Goal: Transaction & Acquisition: Obtain resource

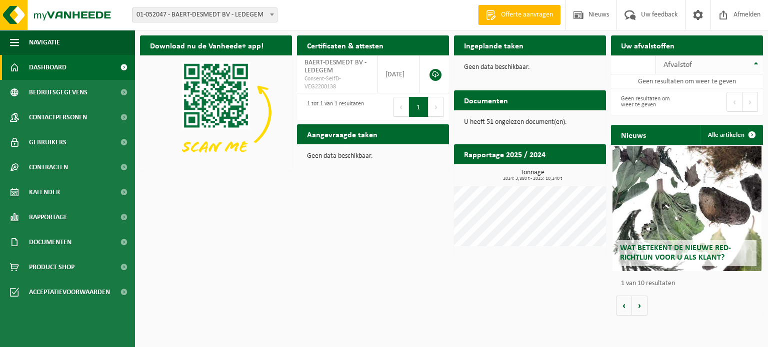
click at [754, 70] on th "Afvalstof" at bounding box center [709, 64] width 107 height 19
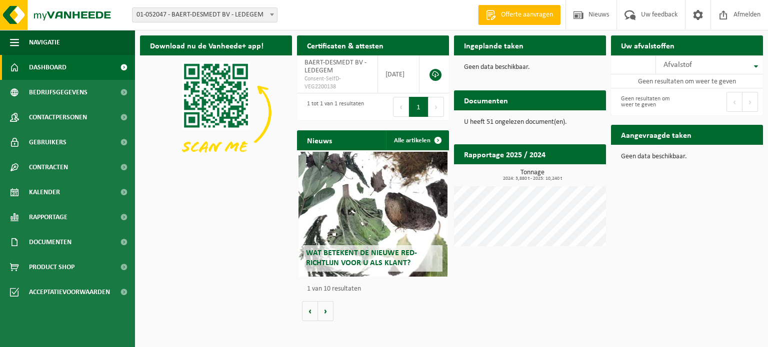
click at [671, 137] on h2 "Aangevraagde taken" at bounding box center [656, 134] width 90 height 19
click at [744, 133] on div "Aangevraagde taken Toon de aangevraagde taken" at bounding box center [687, 135] width 152 height 20
click at [338, 71] on td "BAERT-DESMEDT BV - LEDEGEM Consent-SelfD-VEG2200138" at bounding box center [337, 74] width 81 height 38
click at [324, 83] on span "Consent-SelfD-VEG2200138" at bounding box center [336, 83] width 65 height 16
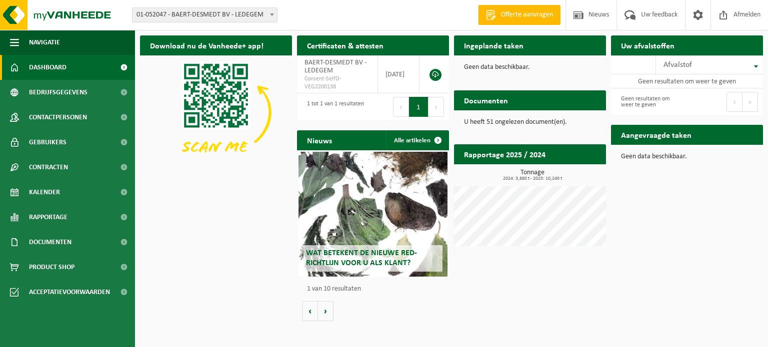
click at [627, 43] on h2 "Uw afvalstoffen" at bounding box center [647, 44] width 73 height 19
click at [703, 69] on th "Afvalstof" at bounding box center [709, 64] width 107 height 19
click at [702, 66] on div "Afvalstof" at bounding box center [706, 65] width 87 height 8
click at [756, 66] on th "Afvalstof" at bounding box center [709, 64] width 107 height 19
click at [755, 66] on th "Afvalstof" at bounding box center [709, 64] width 107 height 19
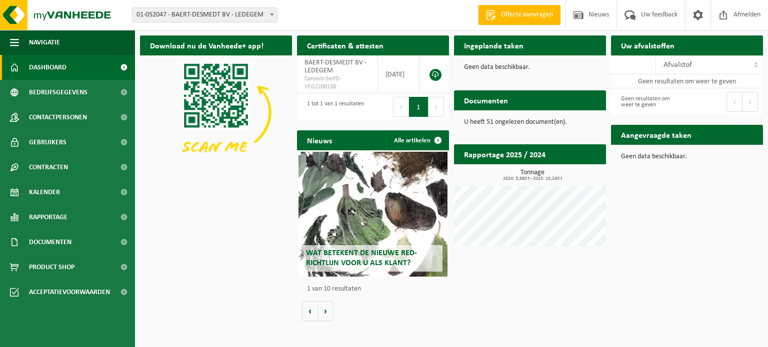
click at [714, 97] on div "Eerste Vorige Volgende Laatste" at bounding box center [725, 101] width 76 height 27
click at [732, 101] on button "Vorige" at bounding box center [734, 102] width 16 height 20
click at [674, 138] on h2 "Aangevraagde taken" at bounding box center [656, 134] width 90 height 19
click at [670, 156] on p "Geen data beschikbaar." at bounding box center [687, 156] width 132 height 7
click at [516, 15] on span "Offerte aanvragen" at bounding box center [526, 15] width 57 height 10
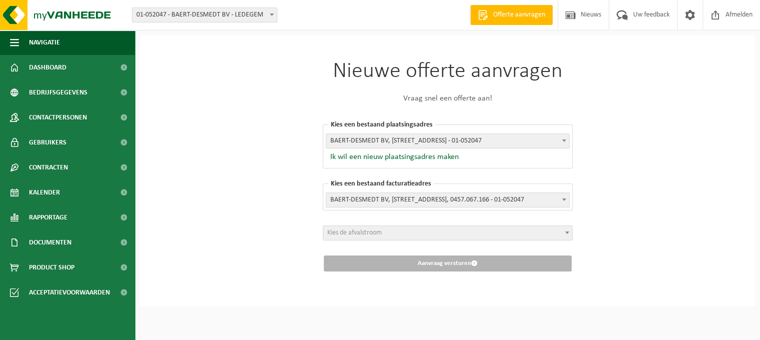
click at [416, 232] on span "Kies de afvalstroom" at bounding box center [447, 233] width 249 height 14
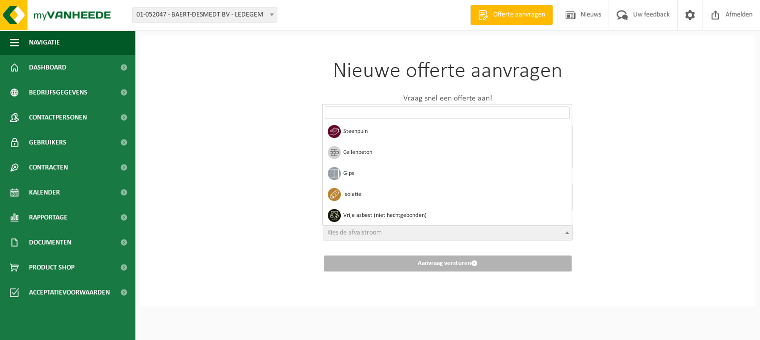
scroll to position [300, 0]
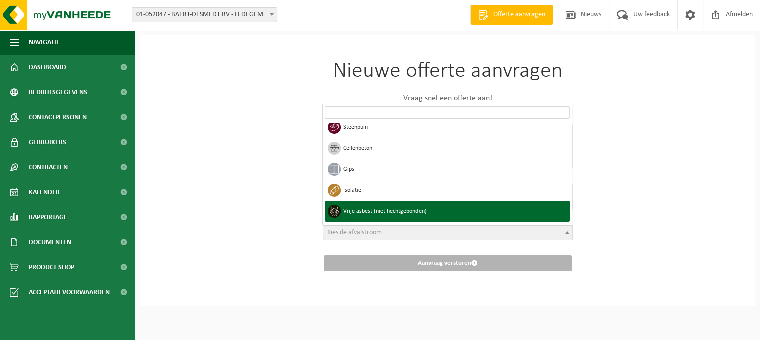
select select "21"
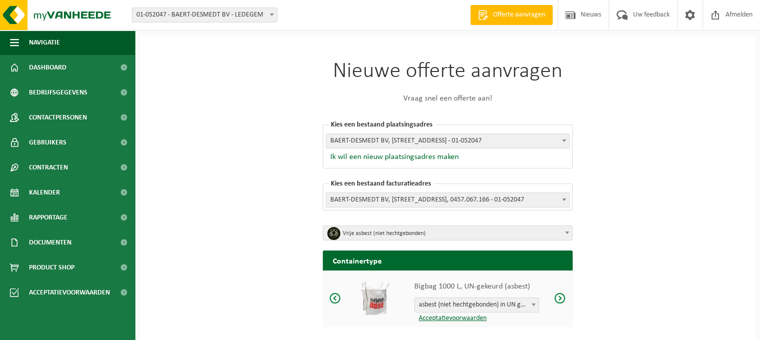
click at [427, 260] on h2 "Containertype" at bounding box center [448, 259] width 250 height 19
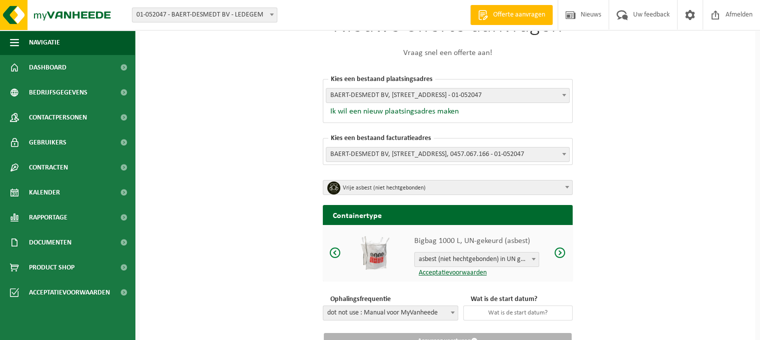
scroll to position [88, 0]
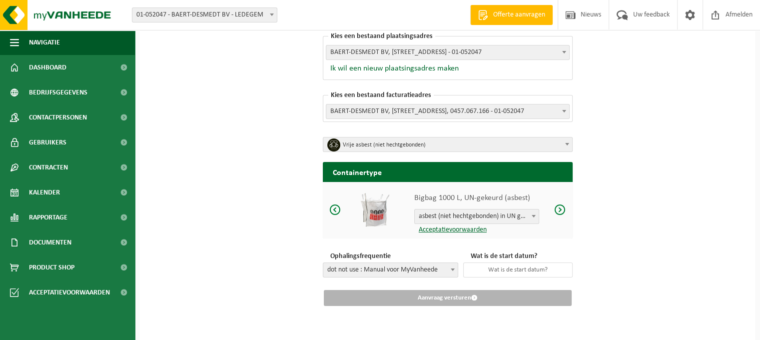
click at [382, 139] on span "Vrije asbest (niet hechtgebonden)" at bounding box center [451, 145] width 217 height 14
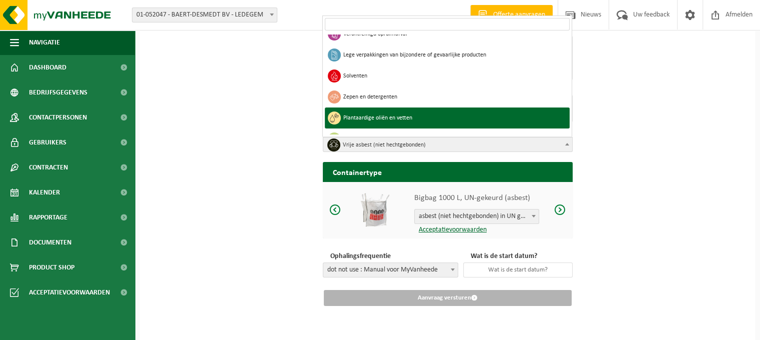
scroll to position [399, 0]
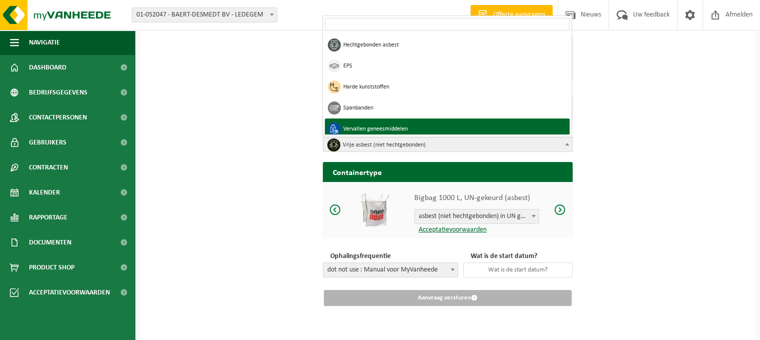
click at [380, 140] on span "Vrije asbest (niet hechtgebonden)" at bounding box center [451, 145] width 217 height 14
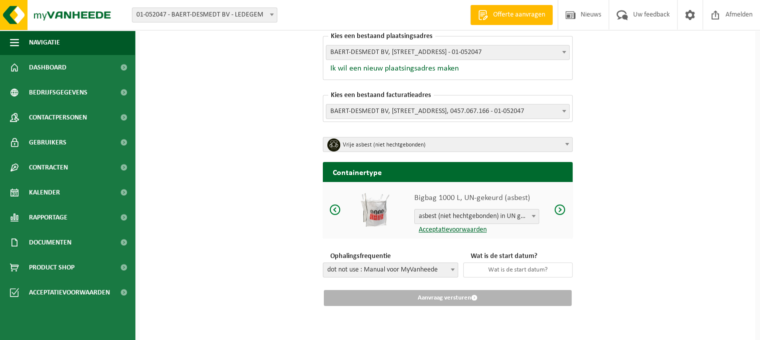
click at [386, 170] on h2 "Containertype" at bounding box center [448, 171] width 250 height 19
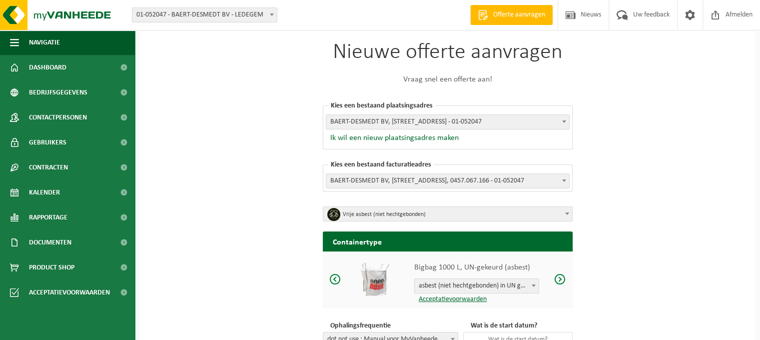
scroll to position [0, 0]
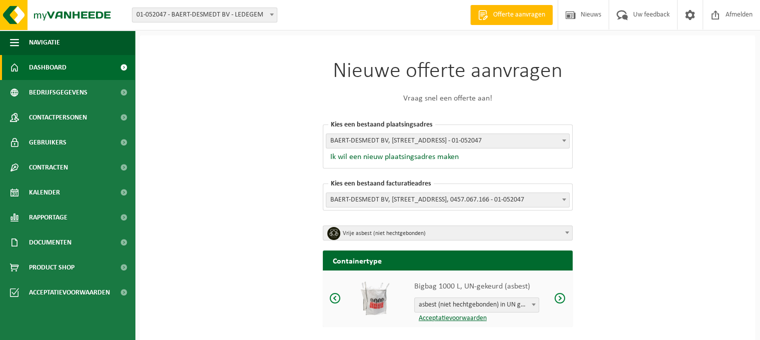
click at [59, 70] on span "Dashboard" at bounding box center [47, 67] width 37 height 25
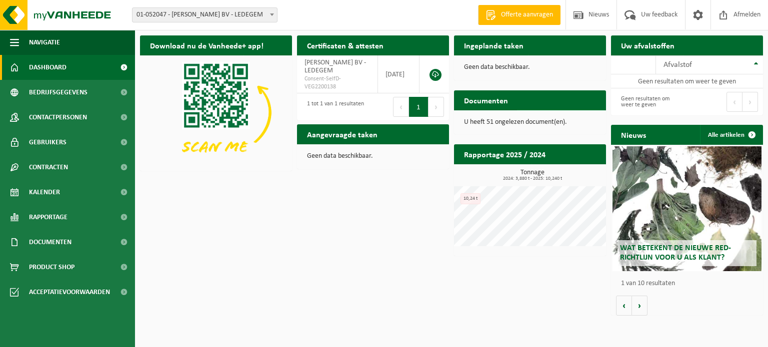
click at [542, 117] on span "Bekijk uw documenten" at bounding box center [556, 120] width 62 height 6
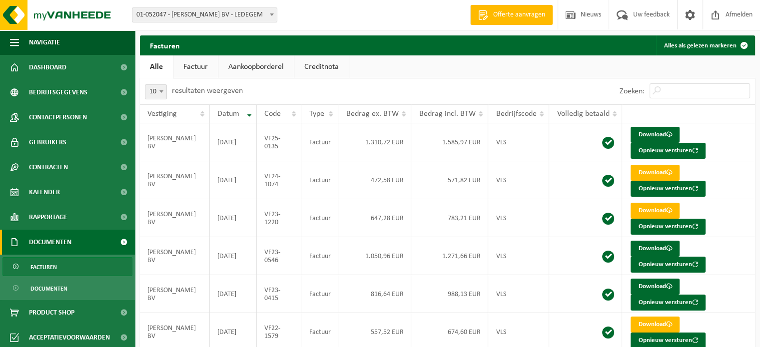
click at [514, 15] on span "Offerte aanvragen" at bounding box center [519, 15] width 57 height 10
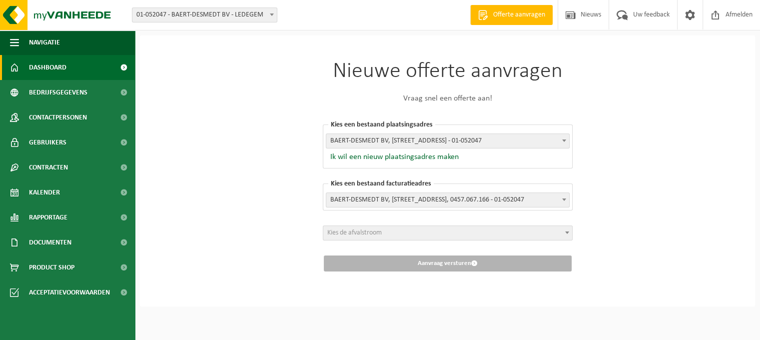
click at [73, 70] on link "Dashboard" at bounding box center [67, 67] width 135 height 25
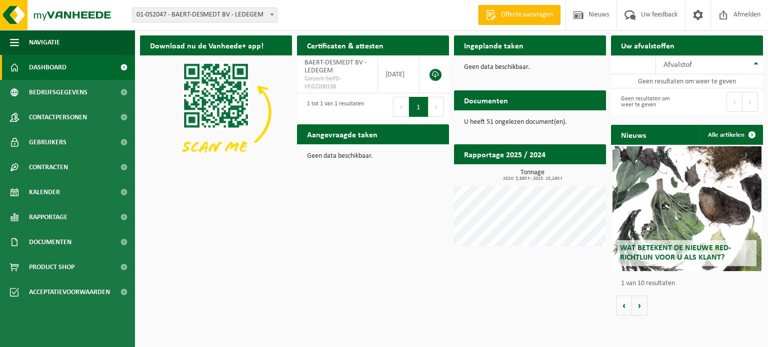
click at [630, 44] on h2 "Uw afvalstoffen" at bounding box center [647, 44] width 73 height 19
click at [508, 13] on span "Offerte aanvragen" at bounding box center [526, 15] width 57 height 10
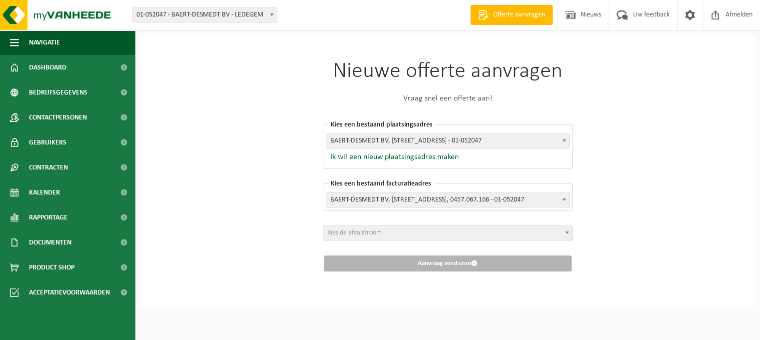
scroll to position [3, 0]
click at [506, 230] on span "Kies de afvalstroom" at bounding box center [447, 233] width 249 height 14
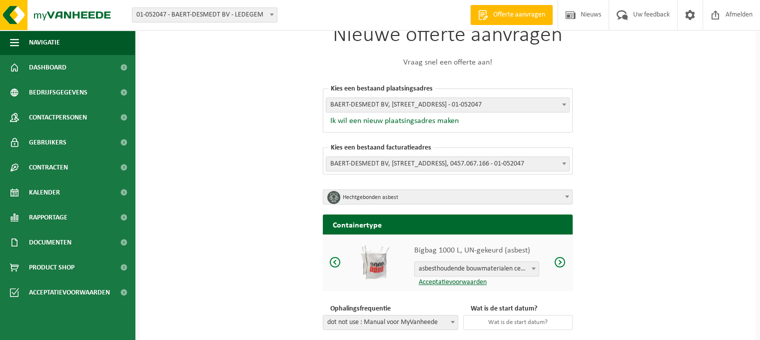
scroll to position [53, 0]
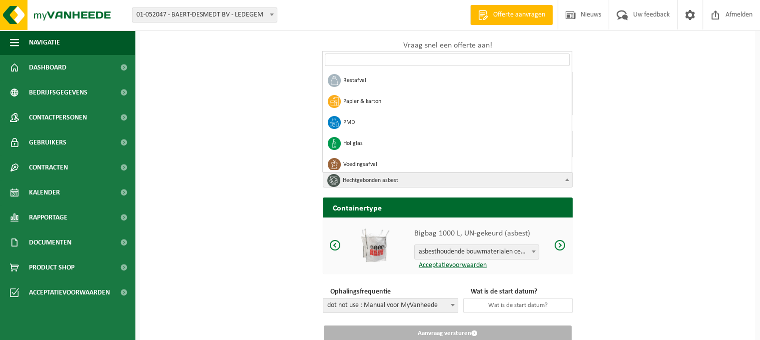
click at [393, 179] on span "Hechtgebonden asbest" at bounding box center [451, 180] width 217 height 14
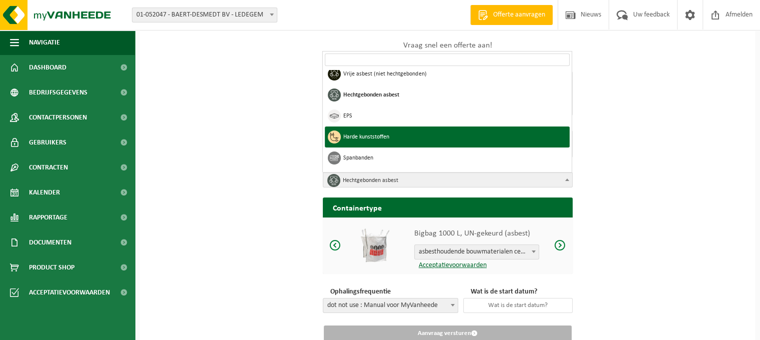
scroll to position [370, 0]
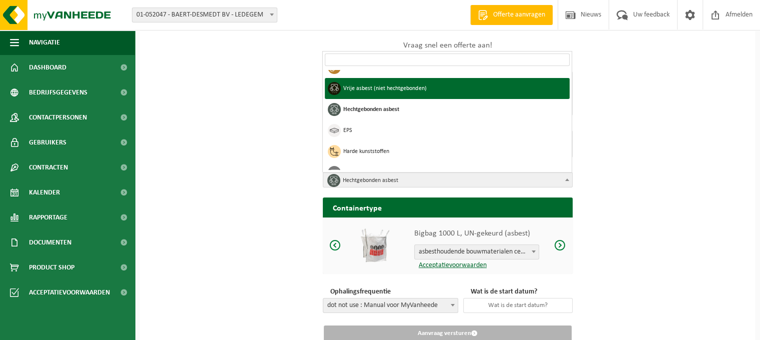
select select "21"
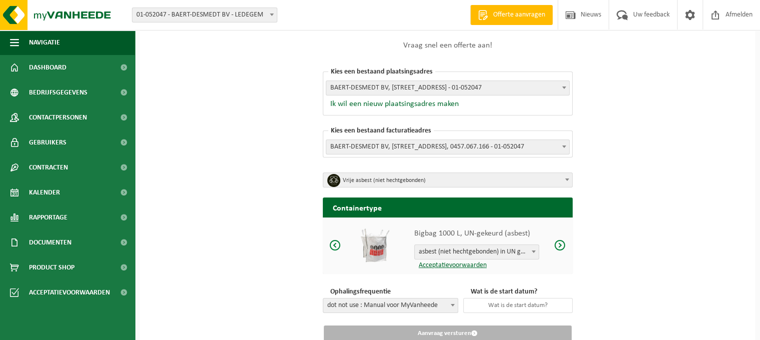
scroll to position [3, 0]
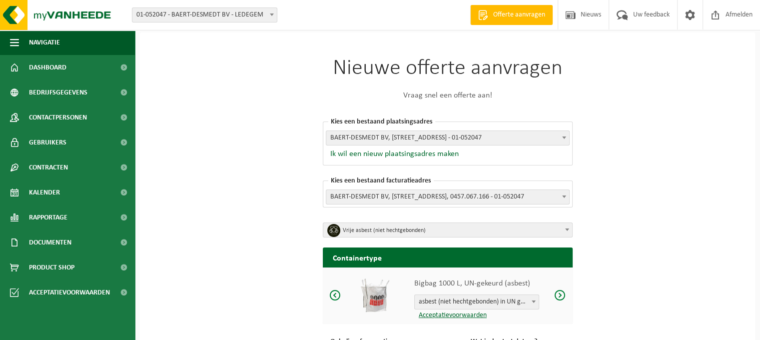
click at [401, 255] on h2 "Containertype" at bounding box center [448, 256] width 250 height 19
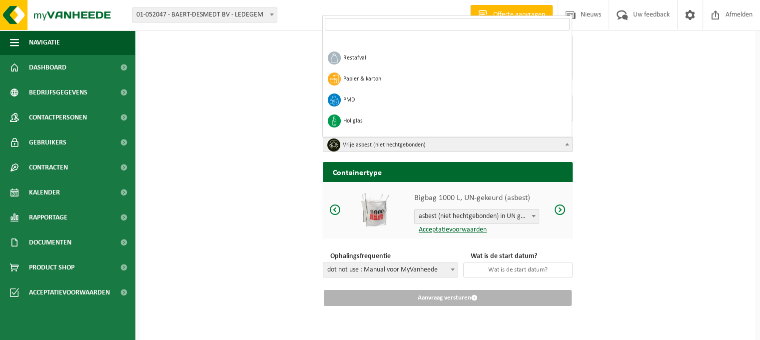
scroll to position [349, 0]
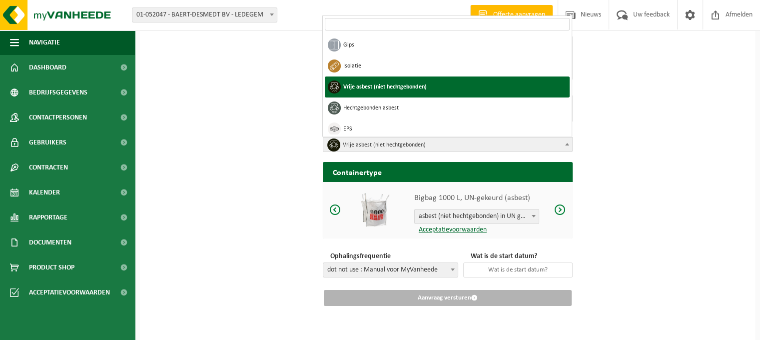
click at [382, 147] on span "Vrije asbest (niet hechtgebonden)" at bounding box center [451, 145] width 217 height 14
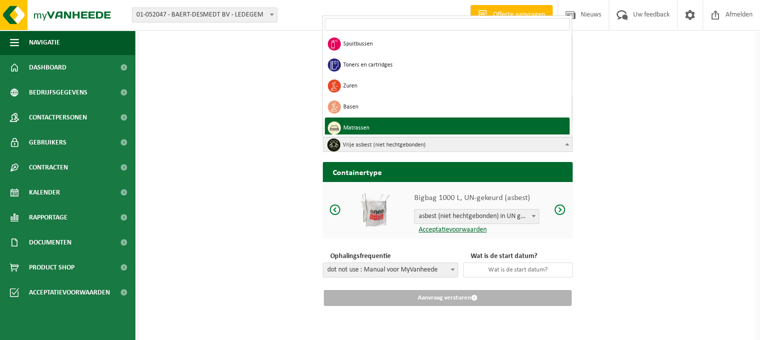
scroll to position [824, 0]
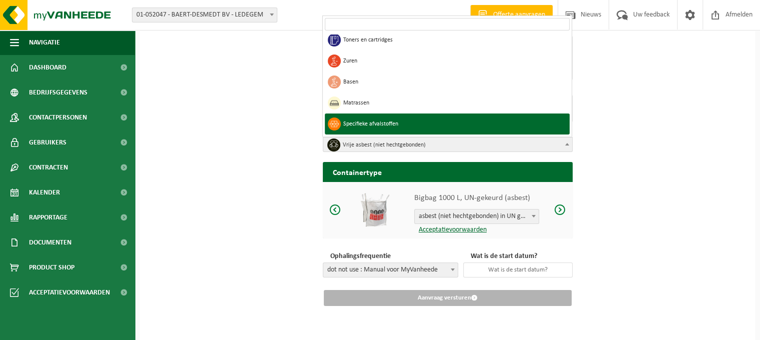
click at [279, 125] on div "Nieuwe offerte aanvragen Vraag snel een offerte aan! Kies een bestaand plaatsin…" at bounding box center [447, 144] width 615 height 394
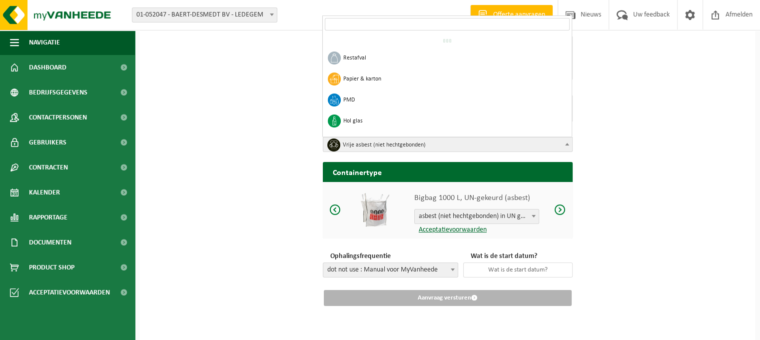
click at [343, 144] on span "Vrije asbest (niet hechtgebonden)" at bounding box center [451, 145] width 217 height 14
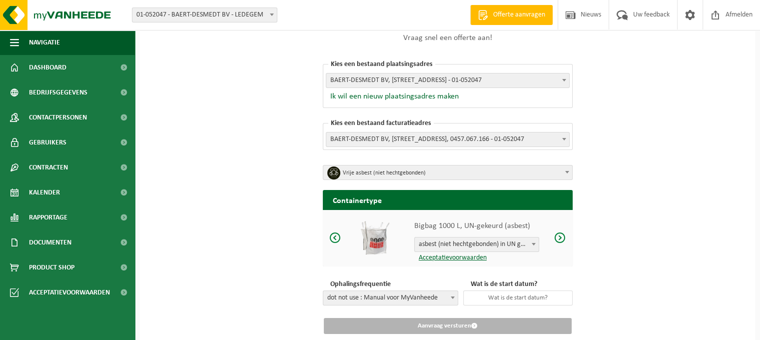
scroll to position [38, 0]
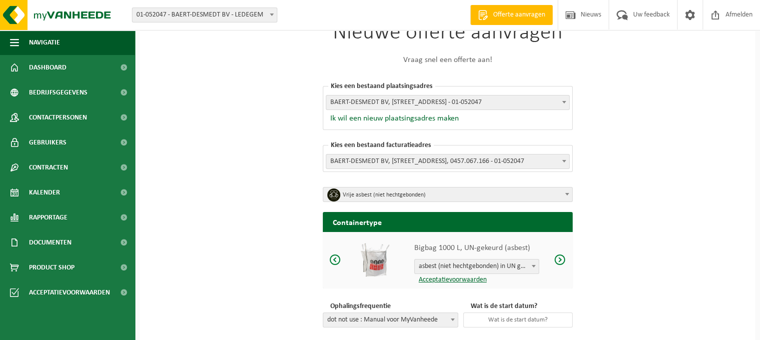
click at [430, 101] on span "BAERT-DESMEDT BV, [STREET_ADDRESS] - 01-052047" at bounding box center [447, 102] width 243 height 14
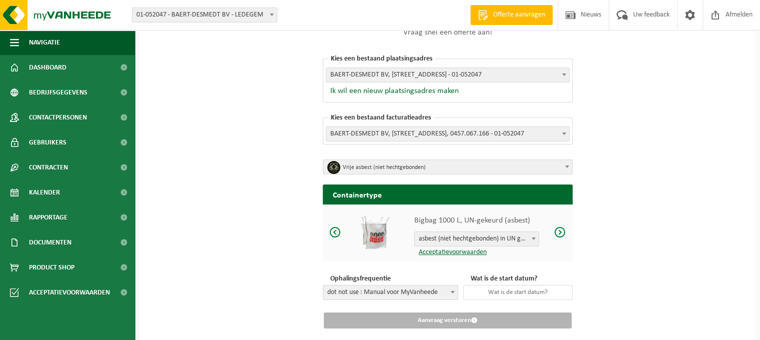
scroll to position [88, 0]
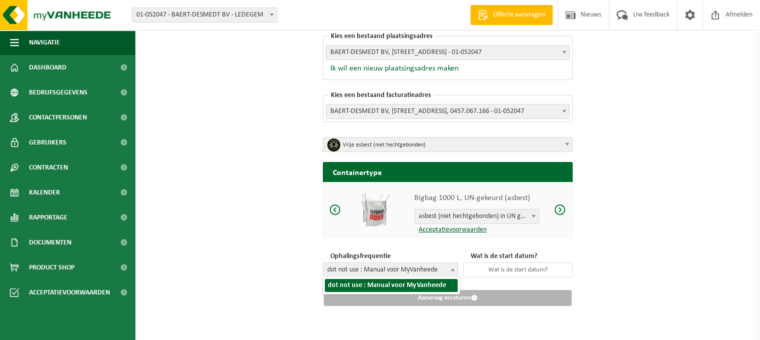
click at [413, 271] on span "dot not use : Manual voor MyVanheede" at bounding box center [390, 270] width 134 height 14
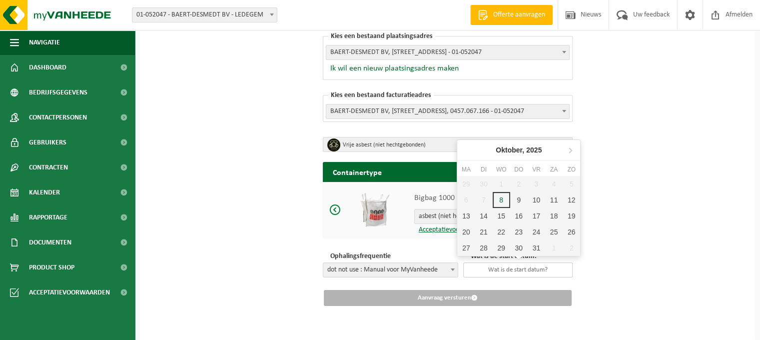
click at [510, 267] on input "text" at bounding box center [517, 269] width 109 height 15
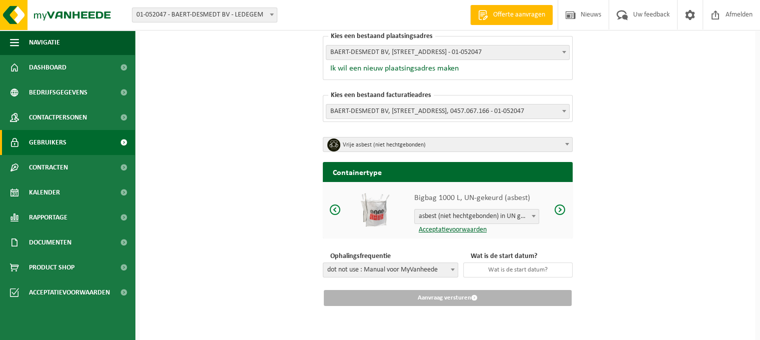
click at [56, 143] on span "Gebruikers" at bounding box center [47, 142] width 37 height 25
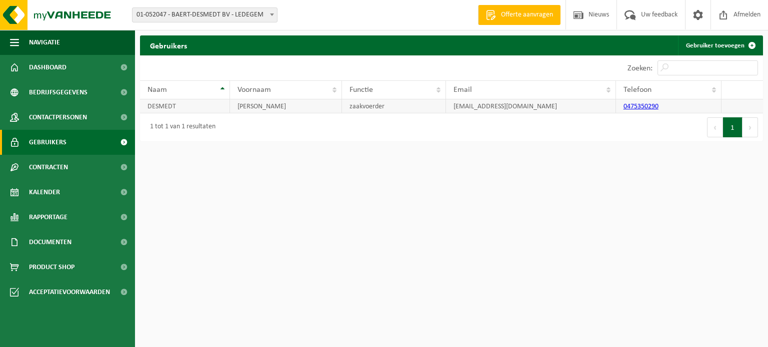
click at [170, 108] on td "DESMEDT" at bounding box center [185, 106] width 90 height 14
click at [63, 65] on span "Dashboard" at bounding box center [47, 67] width 37 height 25
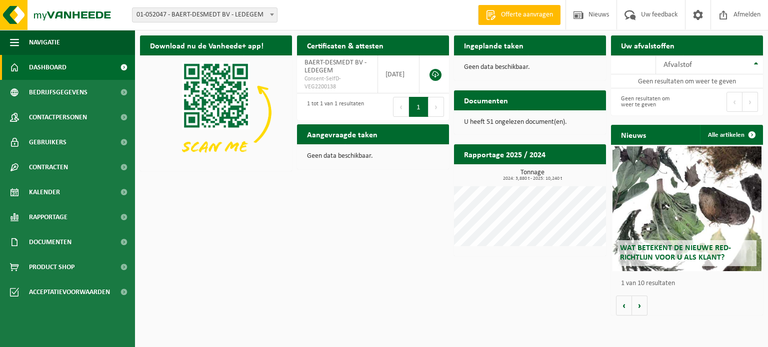
click at [412, 137] on div "Aangevraagde taken Toon de aangevraagde taken" at bounding box center [373, 134] width 152 height 20
click at [352, 136] on h2 "Aangevraagde taken" at bounding box center [342, 133] width 90 height 19
click at [527, 153] on h2 "Rapportage 2025 / 2024" at bounding box center [504, 153] width 101 height 19
click at [494, 157] on h2 "Rapportage 2025 / 2024" at bounding box center [504, 153] width 101 height 19
click at [480, 156] on h2 "Rapportage 2025 / 2024" at bounding box center [504, 153] width 101 height 19
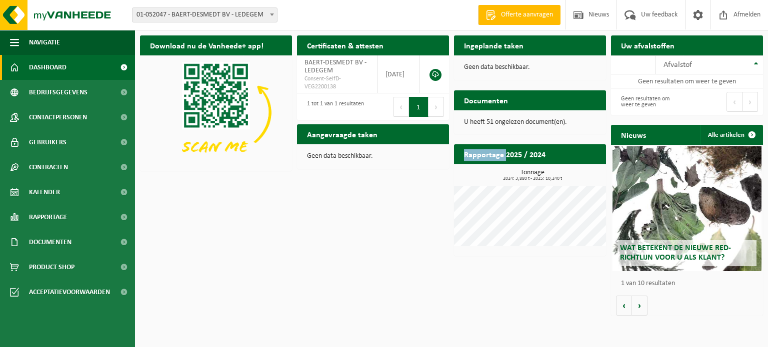
click at [480, 156] on h2 "Rapportage 2025 / 2024" at bounding box center [504, 153] width 101 height 19
click at [750, 134] on span at bounding box center [752, 135] width 20 height 20
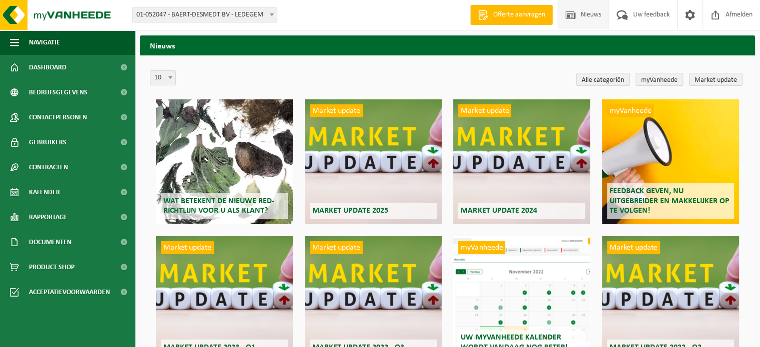
click at [666, 79] on link "myVanheede" at bounding box center [659, 79] width 47 height 13
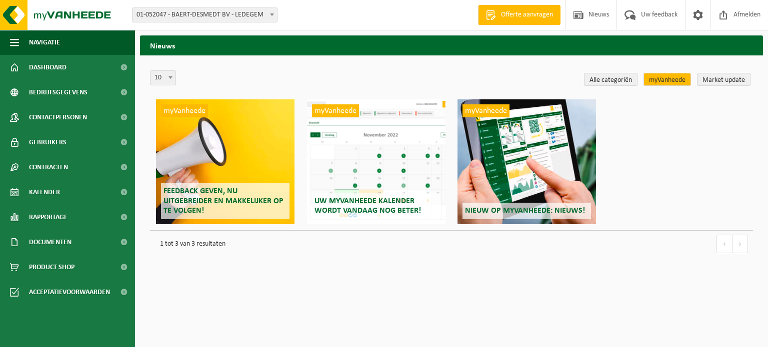
click at [519, 12] on span "Offerte aanvragen" at bounding box center [526, 15] width 57 height 10
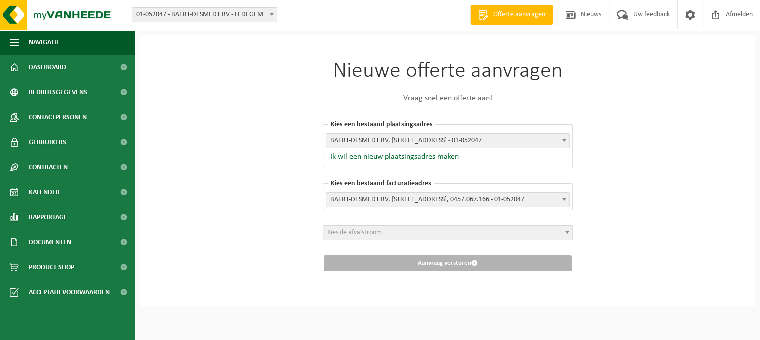
scroll to position [3, 0]
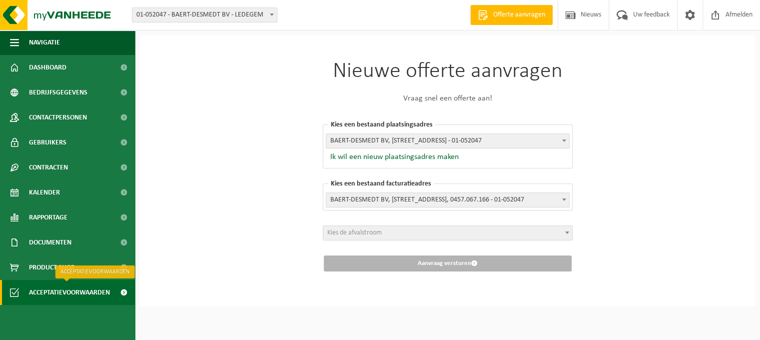
click at [101, 288] on span "Acceptatievoorwaarden" at bounding box center [69, 292] width 81 height 25
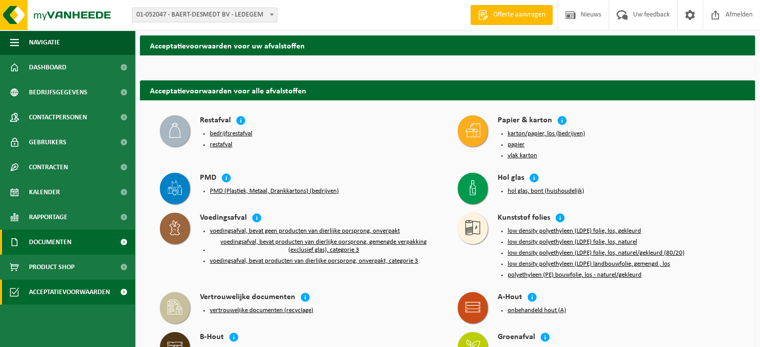
click at [58, 242] on span "Documenten" at bounding box center [50, 242] width 42 height 25
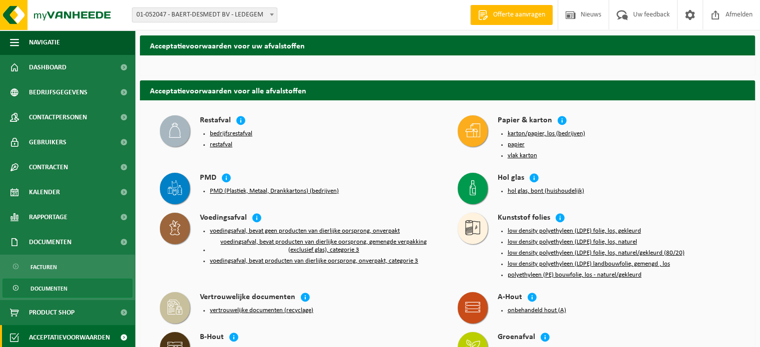
click at [64, 285] on span "Documenten" at bounding box center [48, 288] width 37 height 19
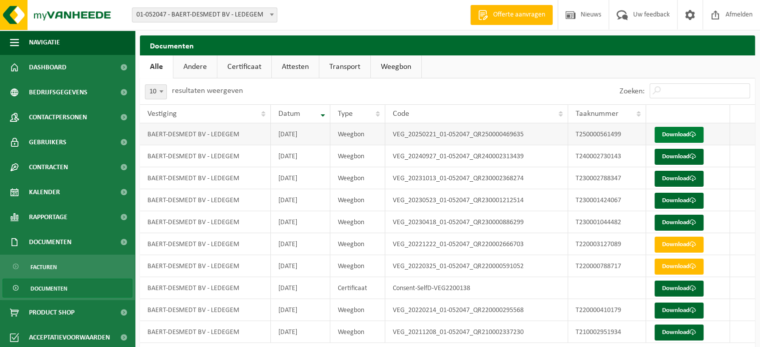
click at [679, 133] on link "Download" at bounding box center [679, 135] width 49 height 16
click at [269, 189] on td "BAERT-DESMEDT BV - LEDEGEM" at bounding box center [205, 200] width 131 height 22
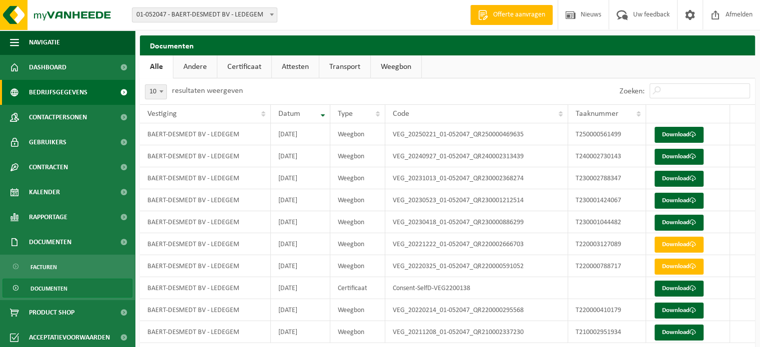
click at [31, 93] on span "Bedrijfsgegevens" at bounding box center [58, 92] width 58 height 25
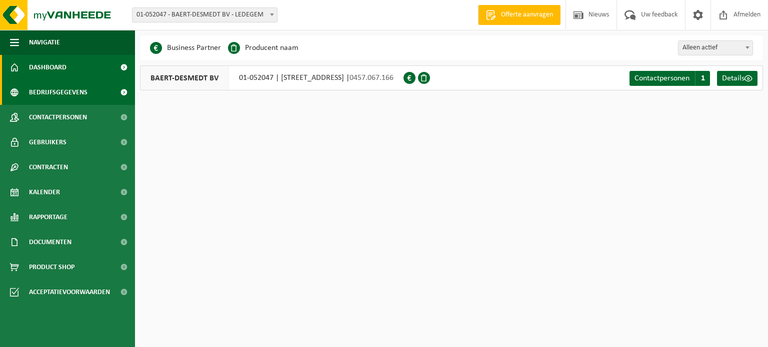
click at [26, 62] on link "Dashboard" at bounding box center [67, 67] width 135 height 25
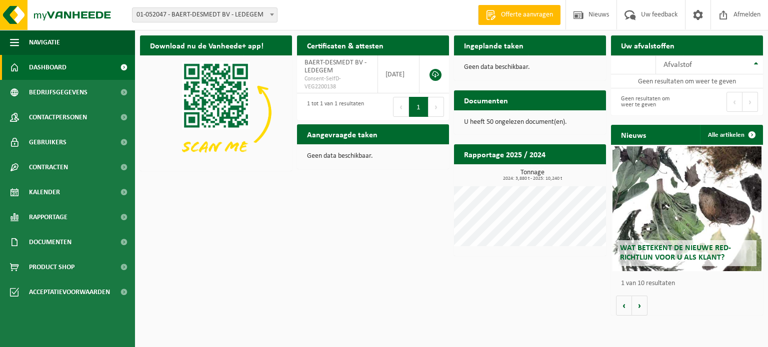
click at [537, 46] on div "Ingeplande taken Bekijk uw kalender" at bounding box center [530, 45] width 152 height 20
click at [539, 70] on p "Geen data beschikbaar." at bounding box center [530, 67] width 132 height 7
click at [546, 151] on h2 "Rapportage 2025 / 2024" at bounding box center [504, 153] width 101 height 19
click at [538, 151] on h2 "Rapportage 2025 / 2024" at bounding box center [504, 153] width 101 height 19
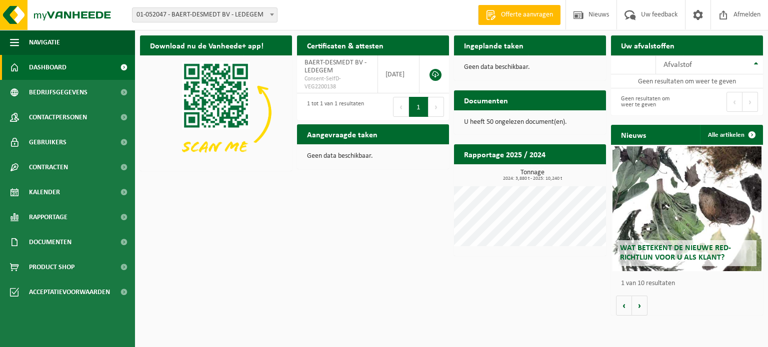
click at [539, 174] on h3 "Tonnage 2024: 3,880 t - 2025: 10,240 t" at bounding box center [532, 175] width 147 height 12
click at [538, 174] on h3 "Tonnage 2024: 3,880 t - 2025: 10,240 t" at bounding box center [532, 175] width 147 height 12
click at [672, 65] on span "Afvalstof" at bounding box center [677, 65] width 28 height 8
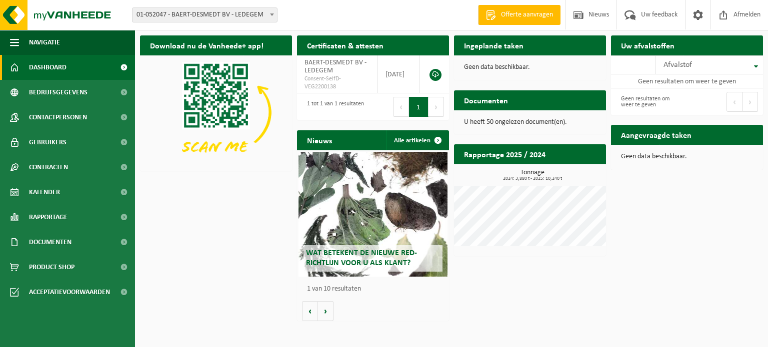
click at [668, 138] on h2 "Aangevraagde taken" at bounding box center [656, 134] width 90 height 19
click at [752, 132] on div "Aangevraagde taken Toon de aangevraagde taken" at bounding box center [687, 135] width 152 height 20
click at [752, 133] on div "Aangevraagde taken Toon de aangevraagde taken" at bounding box center [687, 135] width 152 height 20
drag, startPoint x: 675, startPoint y: 156, endPoint x: 668, endPoint y: 156, distance: 7.5
click at [668, 156] on p "Geen data beschikbaar." at bounding box center [687, 156] width 132 height 7
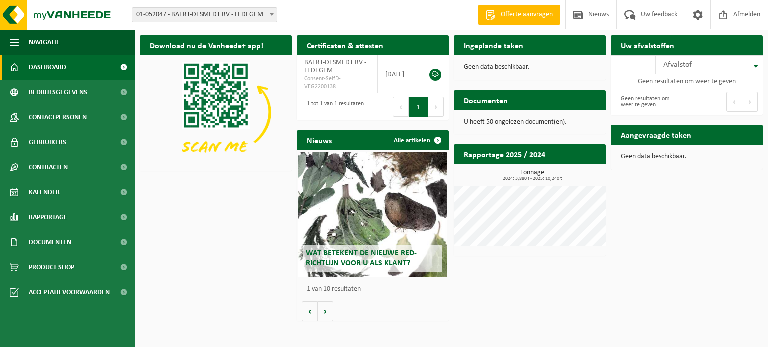
click at [652, 157] on p "Geen data beschikbaar." at bounding box center [687, 156] width 132 height 7
click at [646, 158] on p "Geen data beschikbaar." at bounding box center [687, 156] width 132 height 7
click at [635, 158] on p "Geen data beschikbaar." at bounding box center [687, 156] width 132 height 7
click at [521, 15] on span "Offerte aanvragen" at bounding box center [526, 15] width 57 height 10
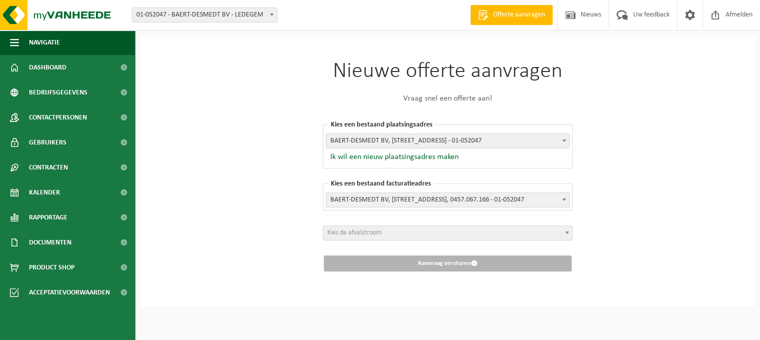
scroll to position [3, 0]
click at [454, 230] on span "Kies de afvalstroom" at bounding box center [447, 233] width 249 height 14
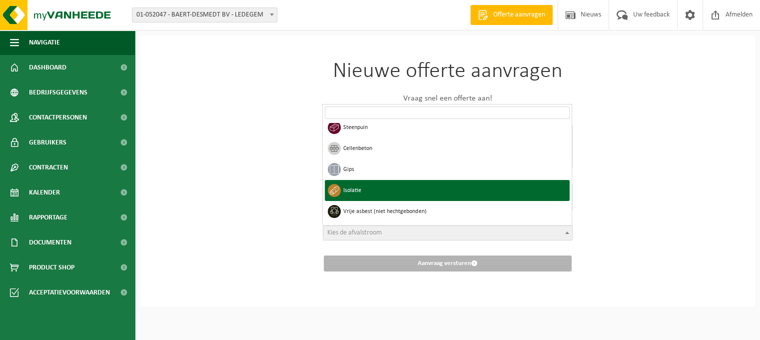
scroll to position [350, 0]
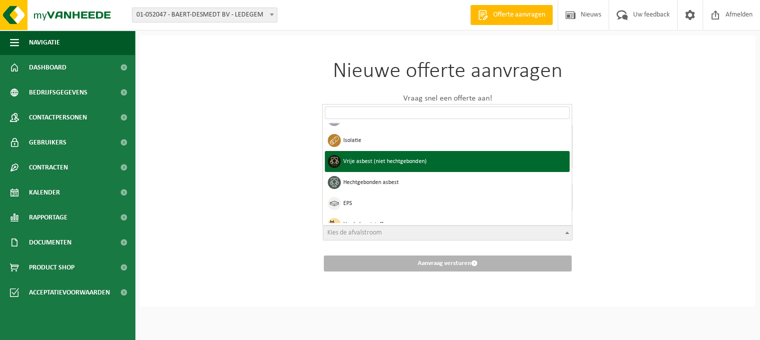
select select "21"
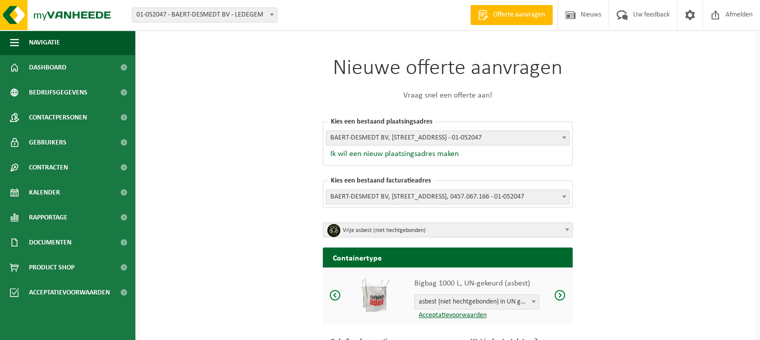
click at [404, 258] on h2 "Containertype" at bounding box center [448, 256] width 250 height 19
click at [563, 295] on span at bounding box center [560, 295] width 12 height 12
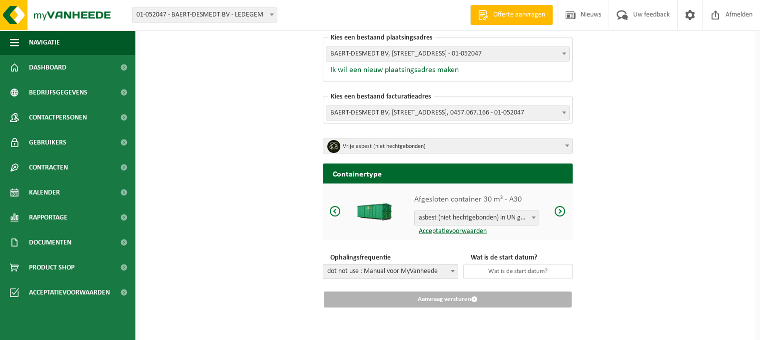
scroll to position [88, 0]
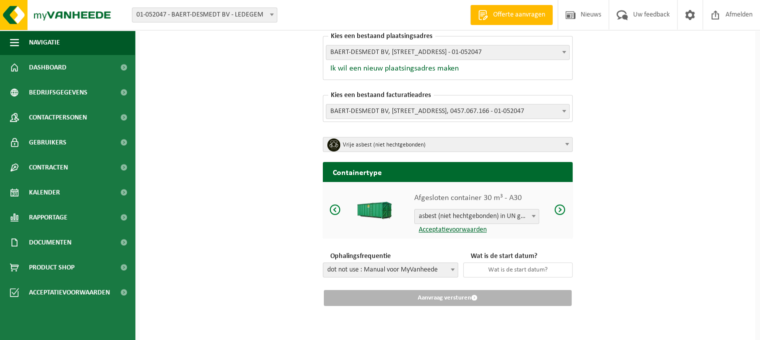
click at [477, 216] on span "asbest (niet hechtgebonden) in UN gekeurde verpakking" at bounding box center [477, 216] width 124 height 14
click at [500, 269] on input "text" at bounding box center [517, 269] width 109 height 15
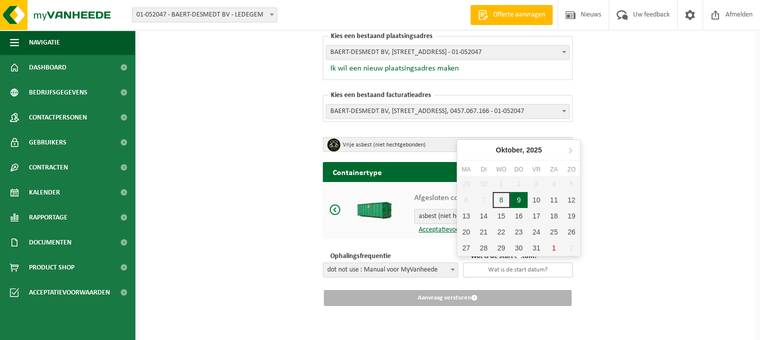
click at [516, 205] on div "9" at bounding box center [518, 200] width 17 height 16
type input "[DATE]"
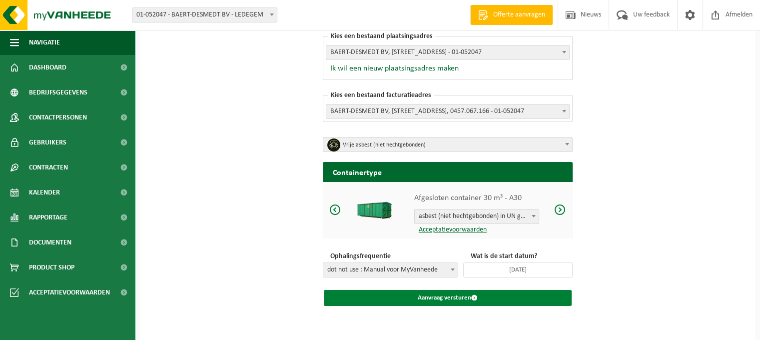
click at [484, 297] on button "Aanvraag versturen" at bounding box center [448, 298] width 248 height 16
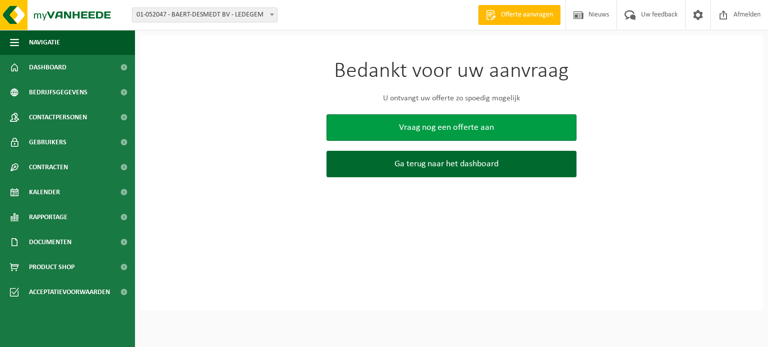
click at [463, 131] on span "Vraag nog een offerte aan" at bounding box center [446, 127] width 95 height 10
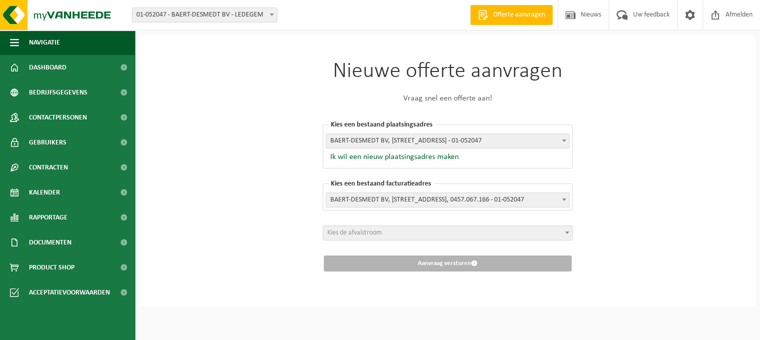
scroll to position [3, 0]
drag, startPoint x: 63, startPoint y: 48, endPoint x: 71, endPoint y: 67, distance: 20.6
click at [63, 50] on button "Navigatie" at bounding box center [67, 42] width 135 height 25
